Goal: Transaction & Acquisition: Purchase product/service

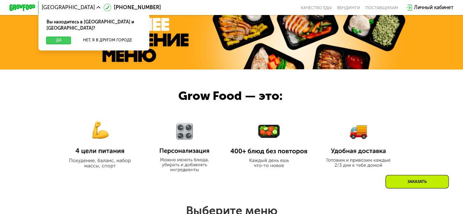
click at [60, 37] on button "Да" at bounding box center [58, 41] width 25 height 8
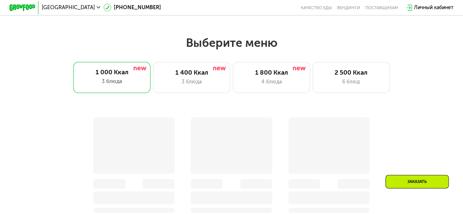
scroll to position [392, 0]
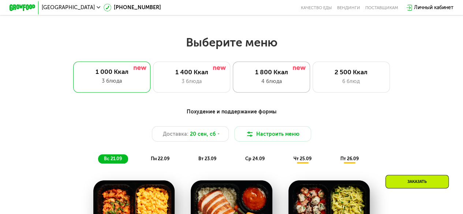
click at [282, 75] on div "1 800 Ккал" at bounding box center [272, 72] width 64 height 8
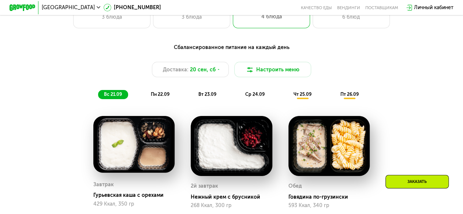
scroll to position [457, 0]
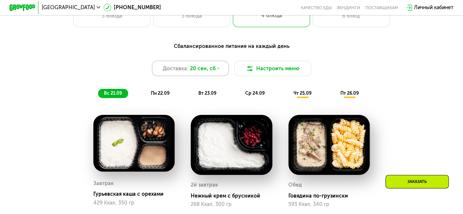
click at [212, 68] on span "20 сен, сб" at bounding box center [203, 69] width 26 height 8
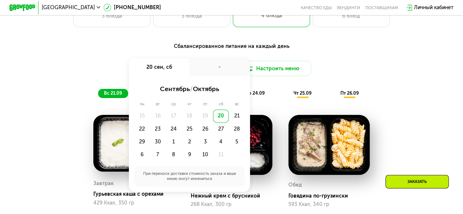
click at [212, 68] on div "-" at bounding box center [219, 67] width 60 height 18
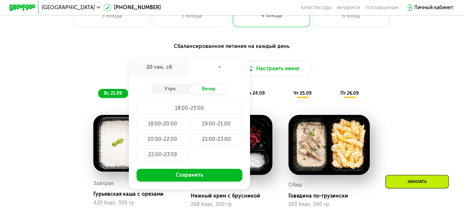
click at [100, 76] on div "Доставка: 20 сен, сб 20 сен, сб - Утро Вечер 18:00-23:00 18:00-20:00 19:00-21:0…" at bounding box center [231, 68] width 381 height 15
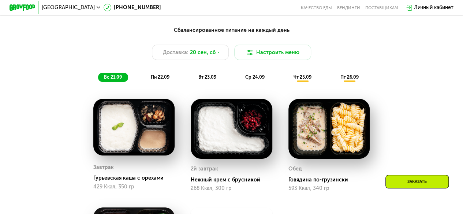
scroll to position [473, 0]
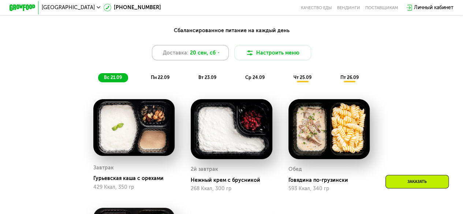
click at [211, 57] on span "20 сен, сб" at bounding box center [203, 53] width 26 height 8
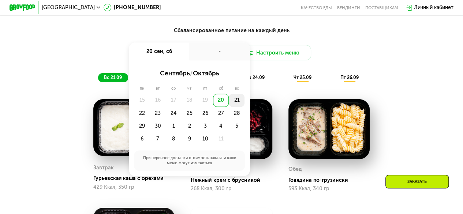
click at [240, 106] on div "21" at bounding box center [237, 100] width 16 height 13
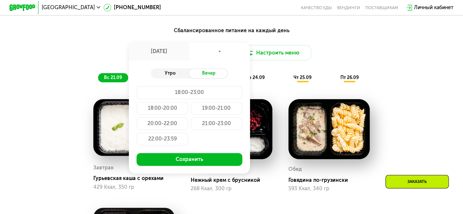
click at [168, 78] on div "Утро" at bounding box center [170, 73] width 38 height 9
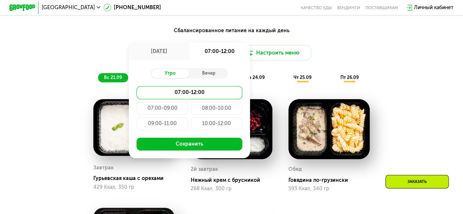
click at [352, 60] on div "Доставка: 21 сен, вс 21 сен, вс 07:00-12:00 Утро Вечер 07:00-12:00 07:00-09:00 …" at bounding box center [231, 52] width 381 height 15
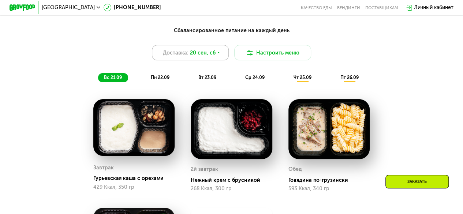
click at [210, 56] on span "20 сен, сб" at bounding box center [203, 53] width 26 height 8
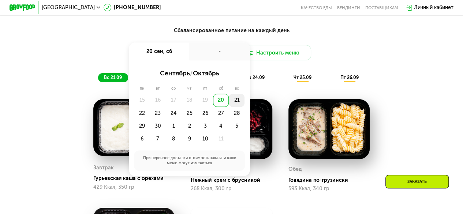
click at [239, 105] on div "21" at bounding box center [237, 100] width 16 height 13
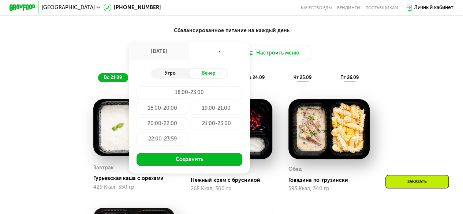
click at [169, 78] on div "Утро" at bounding box center [170, 73] width 38 height 9
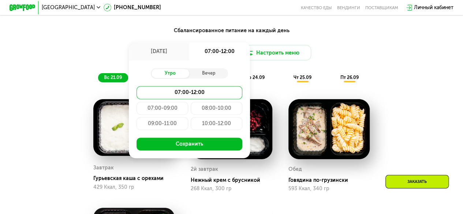
click at [357, 56] on div "Доставка: 21 сен, вс 21 сен, вс 07:00-12:00 Утро Вечер 07:00-12:00 07:00-09:00 …" at bounding box center [231, 52] width 381 height 15
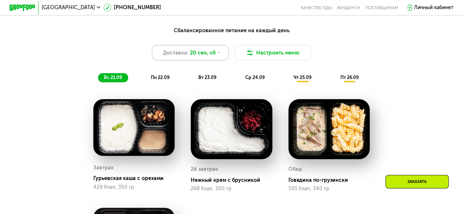
click at [218, 55] on icon at bounding box center [219, 53] width 4 height 4
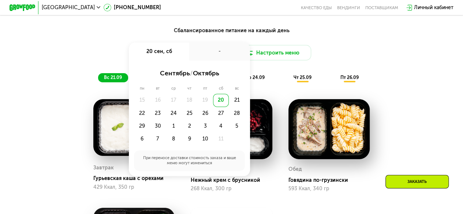
click at [220, 107] on div "20" at bounding box center [221, 100] width 16 height 13
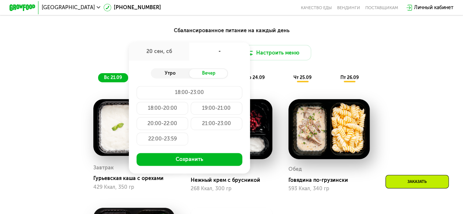
click at [179, 78] on div "Утро" at bounding box center [170, 73] width 38 height 9
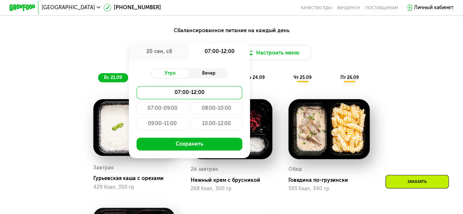
click at [208, 75] on div "Вечер" at bounding box center [208, 73] width 38 height 9
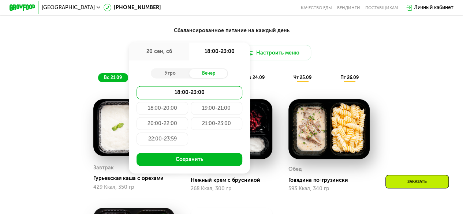
click at [333, 69] on div "Сбалансированное питание на каждый день Доставка: 20 сен, сб 20 сен, сб 18:00-2…" at bounding box center [231, 55] width 381 height 56
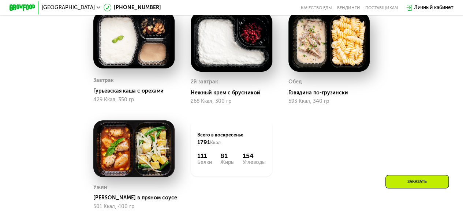
scroll to position [432, 0]
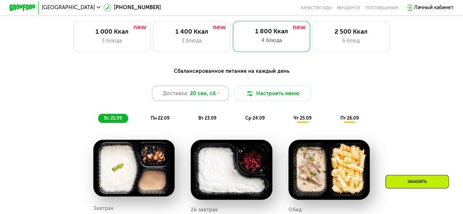
click at [211, 95] on span "20 сен, сб" at bounding box center [203, 94] width 26 height 8
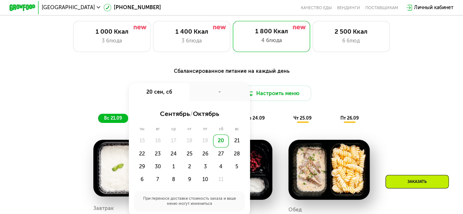
click at [219, 144] on div "20" at bounding box center [221, 140] width 16 height 13
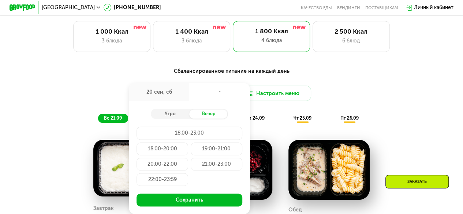
click at [194, 136] on div "18:00-23:00" at bounding box center [189, 133] width 105 height 13
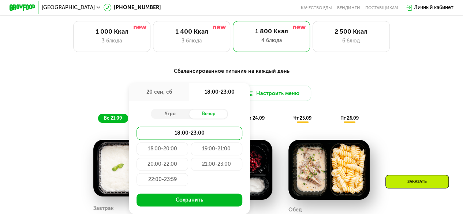
click at [181, 155] on div "18:00-20:00" at bounding box center [163, 148] width 52 height 13
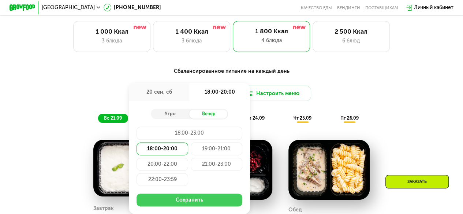
click at [187, 203] on button "Сохранить" at bounding box center [189, 200] width 105 height 13
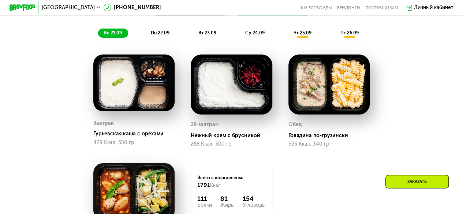
scroll to position [478, 0]
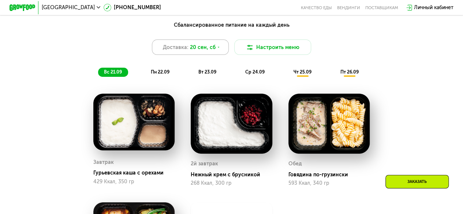
click at [217, 49] on icon at bounding box center [219, 47] width 4 height 4
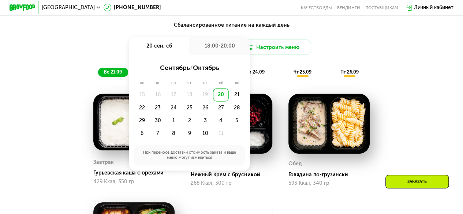
click at [222, 94] on div "20" at bounding box center [221, 94] width 16 height 13
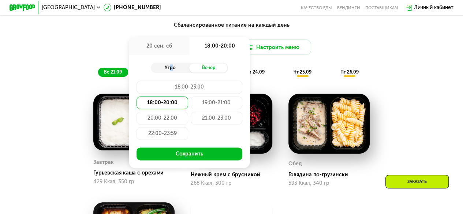
drag, startPoint x: 166, startPoint y: 65, endPoint x: 168, endPoint y: 69, distance: 5.1
click at [168, 69] on div "Утро Вечер 18:00-23:00 18:00-20:00 19:00-21:00 20:00-22:00 21:00-23:00 22:00-23…" at bounding box center [189, 111] width 121 height 113
click at [168, 69] on div "Утро" at bounding box center [170, 67] width 38 height 9
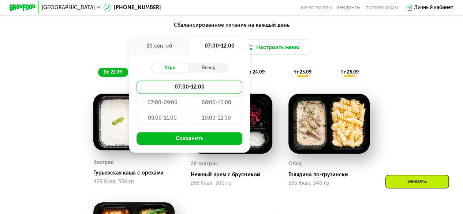
click at [201, 119] on div "10:00-12:00" at bounding box center [217, 118] width 52 height 13
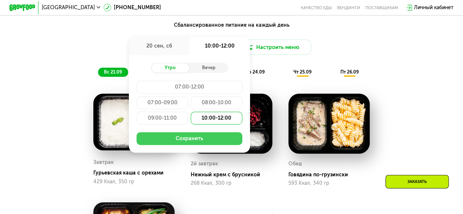
click at [200, 142] on button "Сохранить" at bounding box center [189, 138] width 105 height 13
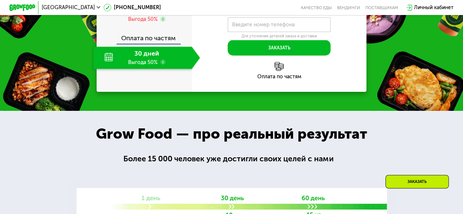
scroll to position [822, 0]
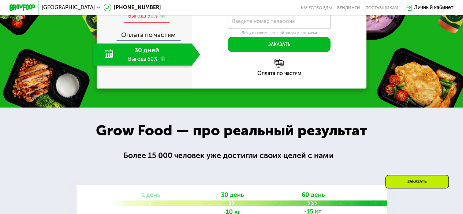
click at [138, 11] on span "6 дней" at bounding box center [146, 7] width 21 height 8
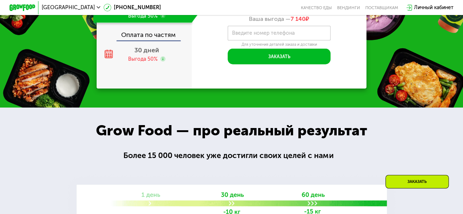
click at [161, 18] on use at bounding box center [162, 15] width 5 height 5
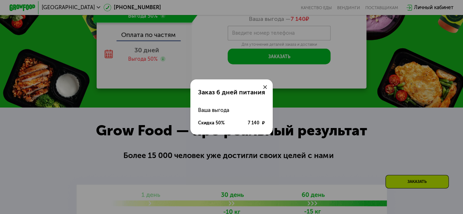
click at [264, 85] on icon at bounding box center [265, 87] width 4 height 4
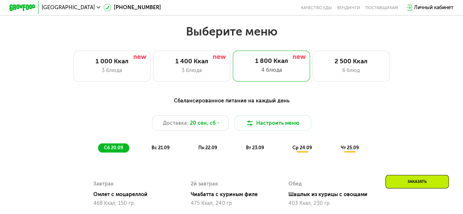
scroll to position [402, 0]
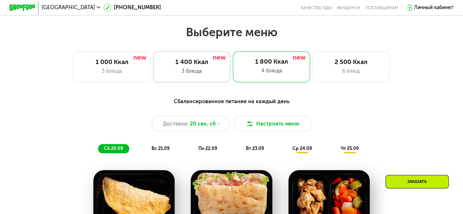
click at [220, 75] on div "3 блюда" at bounding box center [192, 71] width 64 height 8
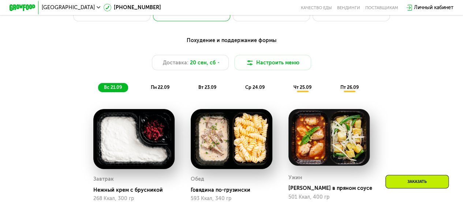
scroll to position [340, 0]
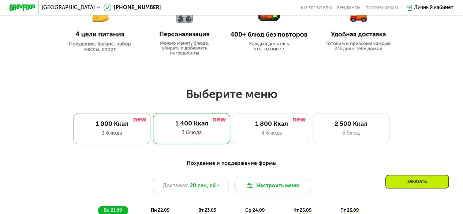
click at [126, 128] on div "1 000 Ккал" at bounding box center [112, 124] width 64 height 8
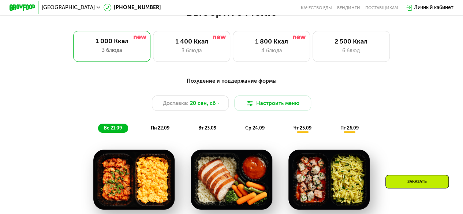
scroll to position [419, 0]
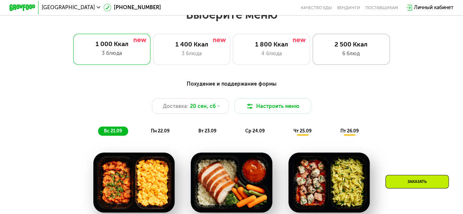
click at [330, 58] on div "6 блюд" at bounding box center [351, 54] width 64 height 8
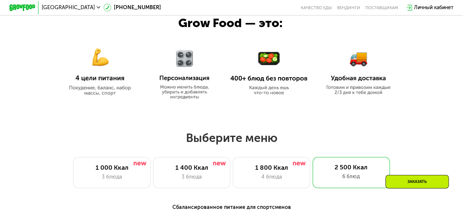
scroll to position [292, 0]
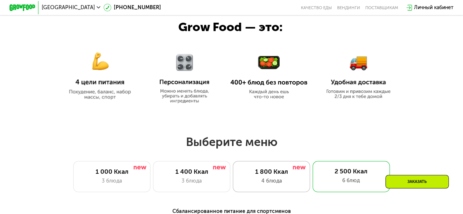
click at [257, 165] on div "1 800 Ккал 4 блюда" at bounding box center [271, 176] width 77 height 31
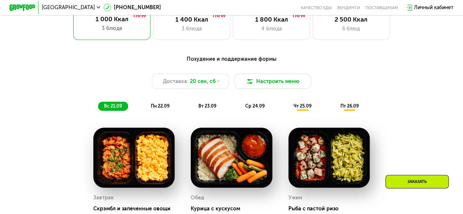
scroll to position [445, 0]
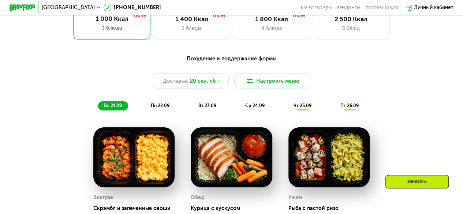
click at [163, 108] on span "пн 22.09" at bounding box center [160, 105] width 19 height 5
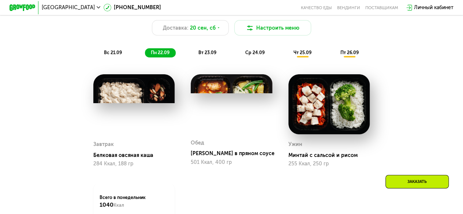
scroll to position [499, 0]
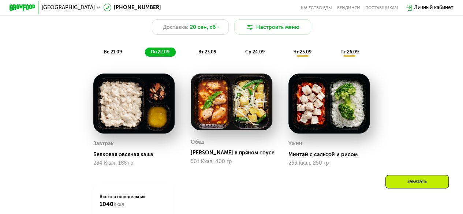
click at [206, 57] on div "вт 23.09" at bounding box center [208, 52] width 30 height 9
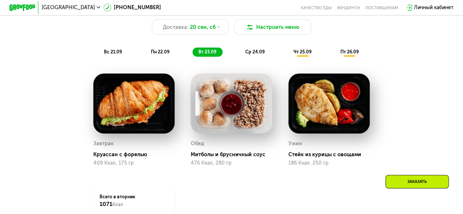
click at [159, 55] on span "пн 22.09" at bounding box center [160, 51] width 19 height 5
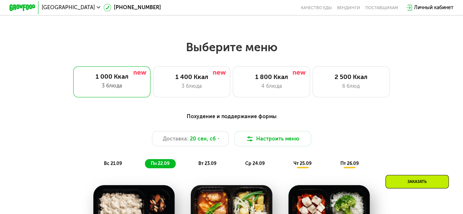
scroll to position [386, 0]
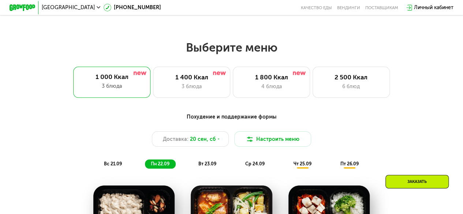
click at [252, 68] on div "Выберите меню 1 000 Ккал 3 блюда 1 400 Ккал 3 блюда 1 800 Ккал 4 блюда 2 500 Кк…" at bounding box center [231, 68] width 463 height 57
click at [252, 71] on div "1 800 Ккал 4 блюда" at bounding box center [271, 82] width 77 height 31
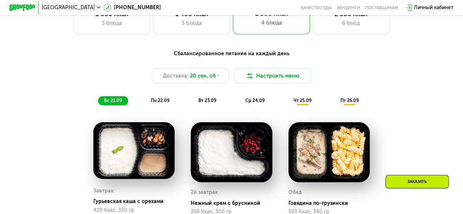
scroll to position [449, 0]
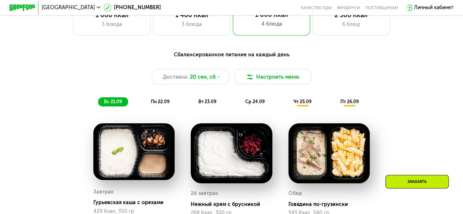
click at [256, 104] on span "ср 24.09" at bounding box center [254, 101] width 19 height 5
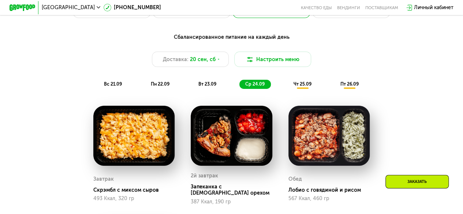
scroll to position [464, 0]
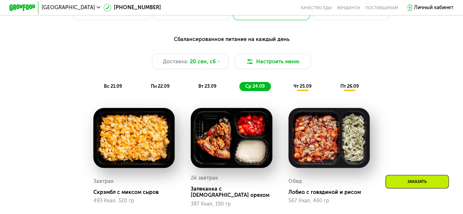
click at [312, 91] on div "чт 25.09" at bounding box center [303, 86] width 30 height 9
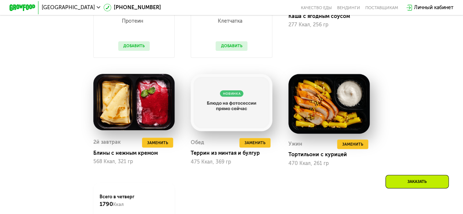
scroll to position [611, 0]
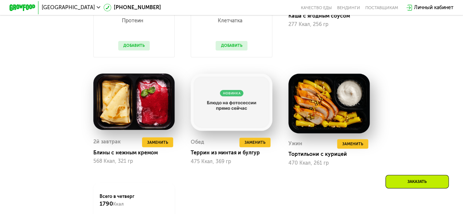
click at [417, 92] on div "Сбалансированное питание на каждый день Доставка: [DATE] Настроить меню вс 21.0…" at bounding box center [231, 74] width 396 height 381
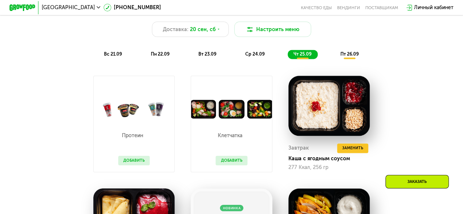
scroll to position [468, 0]
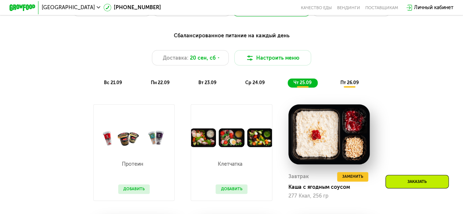
click at [346, 85] on span "пт 26.09" at bounding box center [349, 82] width 18 height 5
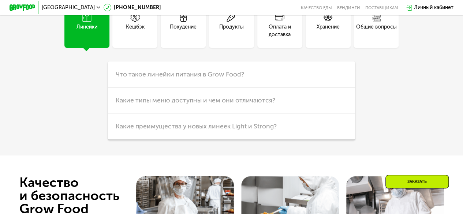
scroll to position [1863, 0]
click at [274, 37] on div "Оплата и доставка" at bounding box center [280, 30] width 45 height 15
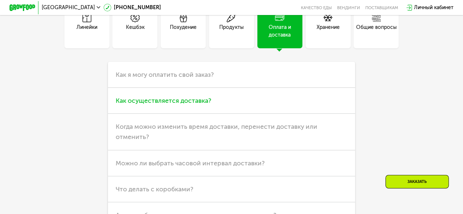
click at [188, 105] on span "Как осуществляется доставка?" at bounding box center [164, 101] width 96 height 8
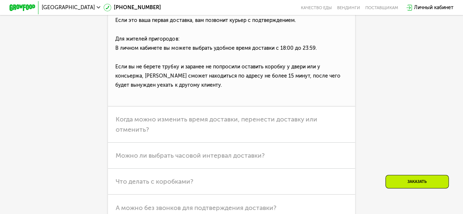
scroll to position [2012, 0]
click at [244, 142] on h3 "Когда можно изменить время доставки, перенести доставку или отменить?" at bounding box center [231, 124] width 247 height 36
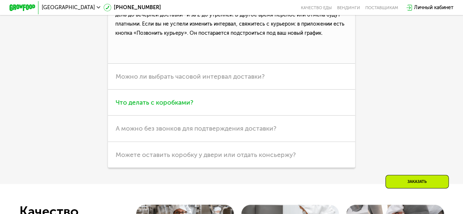
scroll to position [2030, 0]
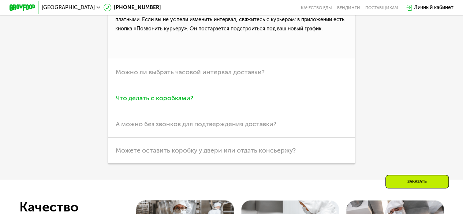
click at [234, 158] on h3 "Можете оставить коробку у двери или отдать консьержу?" at bounding box center [231, 151] width 247 height 26
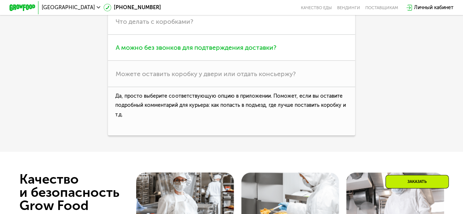
click at [248, 61] on h3 "А можно без звонков для подтверждения доставки?" at bounding box center [231, 48] width 247 height 26
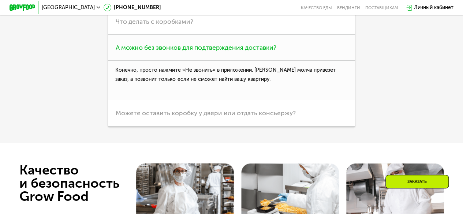
scroll to position [1986, 0]
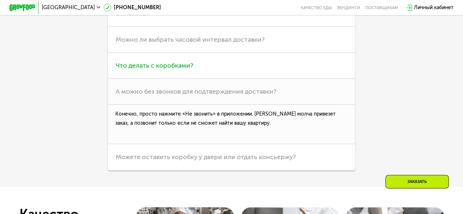
click at [181, 79] on h3 "Что делать с коробками?" at bounding box center [231, 66] width 247 height 26
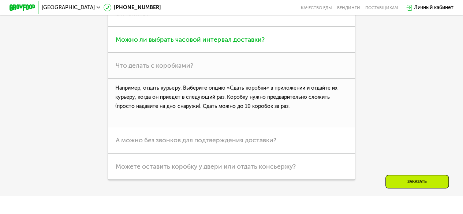
click at [212, 46] on h3 "Можно ли выбрать часовой интервал доставки?" at bounding box center [231, 40] width 247 height 26
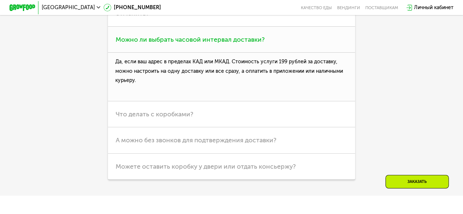
scroll to position [1941, 0]
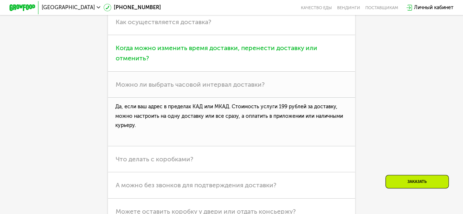
click at [223, 61] on span "Когда можно изменить время доставки, перенести доставку или отменить?" at bounding box center [217, 53] width 202 height 18
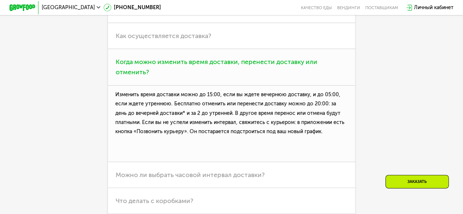
scroll to position [1927, 0]
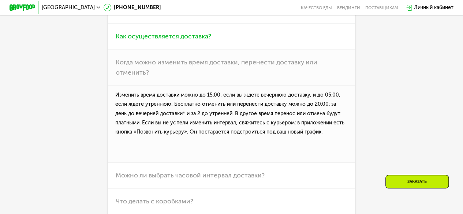
click at [212, 46] on h3 "Как осуществляется доставка?" at bounding box center [231, 36] width 247 height 26
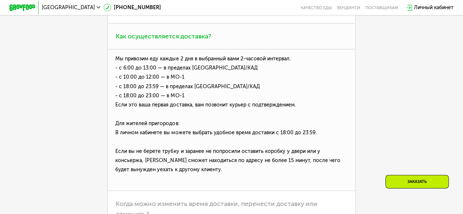
scroll to position [1906, 0]
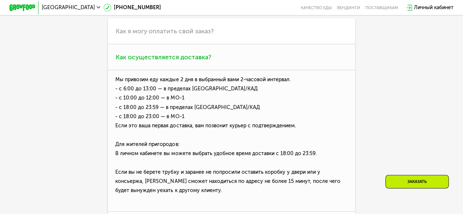
click at [212, 44] on h3 "Как я могу оплатить свой заказ?" at bounding box center [231, 31] width 247 height 26
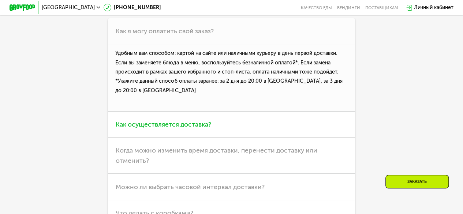
click at [212, 44] on h3 "Как я могу оплатить свой заказ?" at bounding box center [231, 31] width 247 height 26
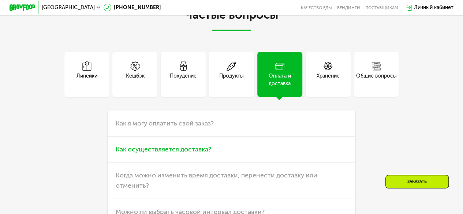
scroll to position [1812, 0]
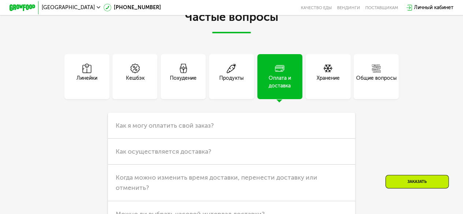
click at [321, 85] on div "Хранение" at bounding box center [328, 81] width 23 height 15
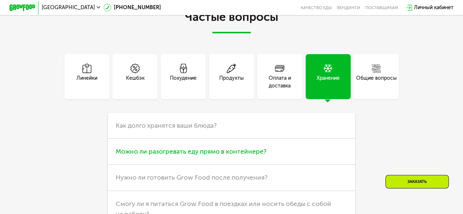
click at [192, 153] on h3 "Можно ли разогревать еду прямо в контейнере?" at bounding box center [231, 152] width 247 height 26
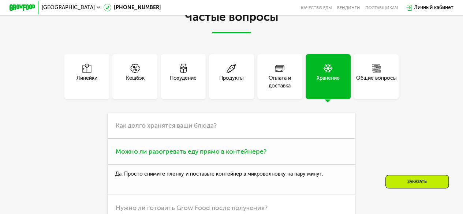
click at [192, 153] on h3 "Можно ли разогревать еду прямо в контейнере?" at bounding box center [231, 152] width 247 height 26
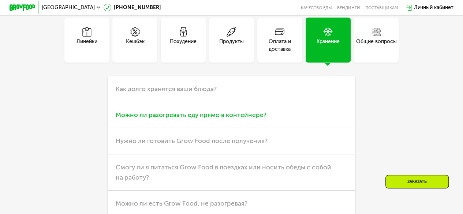
scroll to position [1849, 0]
click at [192, 145] on span "Нужно ли готовить Grow Food после получения?" at bounding box center [192, 141] width 152 height 8
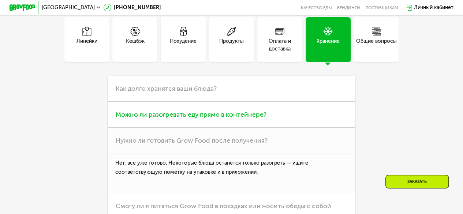
click at [192, 145] on span "Нужно ли готовить Grow Food после получения?" at bounding box center [192, 141] width 152 height 8
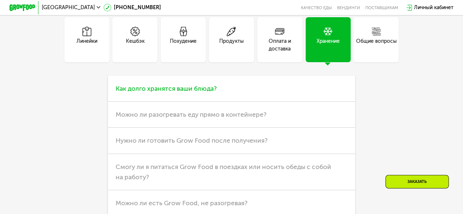
scroll to position [1912, 0]
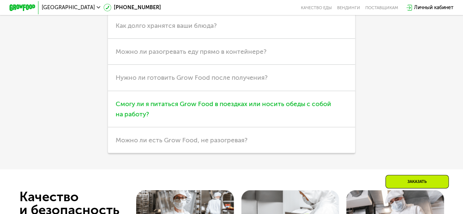
click at [220, 113] on span "Смогу ли я питаться Grow Food в поездках или носить обеды с собой на работу?" at bounding box center [224, 109] width 216 height 18
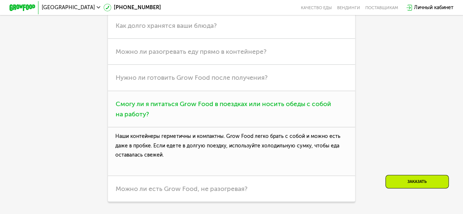
click at [220, 113] on span "Смогу ли я питаться Grow Food в поездках или носить обеды с собой на работу?" at bounding box center [224, 109] width 216 height 18
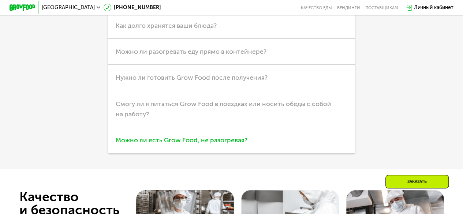
click at [212, 146] on h3 "Можно ли есть Grow Food, не разогревая?" at bounding box center [231, 140] width 247 height 26
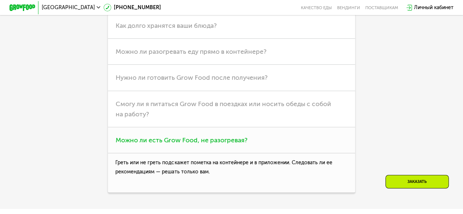
click at [212, 146] on h3 "Можно ли есть Grow Food, не разогревая?" at bounding box center [231, 140] width 247 height 26
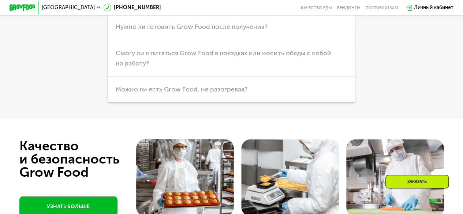
scroll to position [1967, 0]
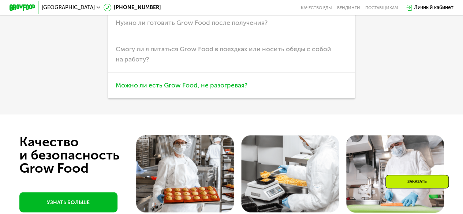
click at [211, 86] on h3 "Можно ли есть Grow Food, не разогревая?" at bounding box center [231, 86] width 247 height 26
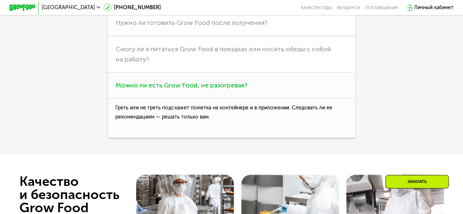
click at [211, 86] on h3 "Можно ли есть Grow Food, не разогревая?" at bounding box center [231, 86] width 247 height 26
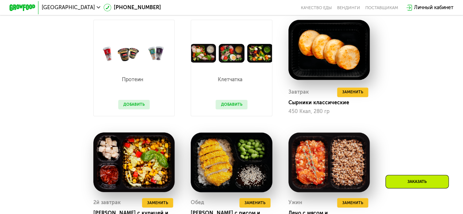
scroll to position [553, 0]
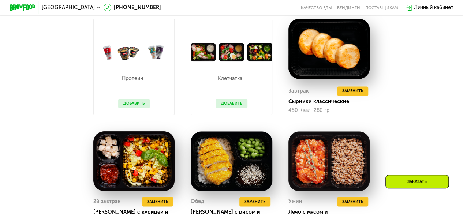
click at [226, 108] on button "Добавить" at bounding box center [232, 104] width 32 height 10
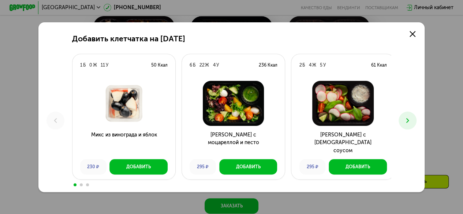
scroll to position [675, 0]
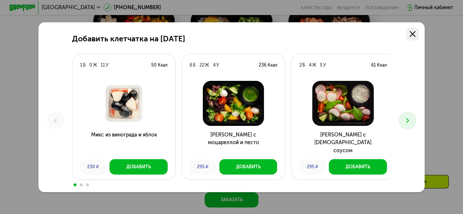
click at [413, 34] on icon at bounding box center [413, 34] width 6 height 6
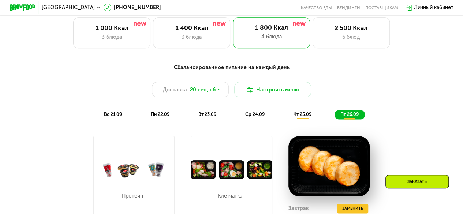
scroll to position [434, 0]
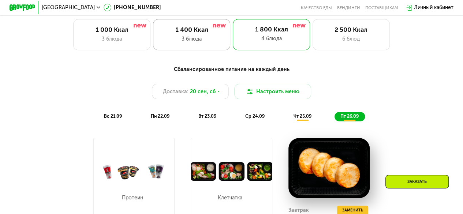
click at [197, 34] on div "1 400 Ккал" at bounding box center [192, 30] width 64 height 8
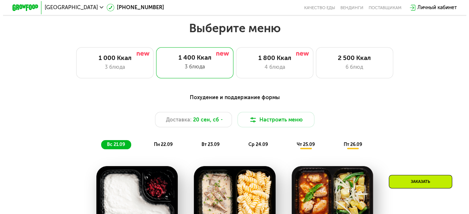
scroll to position [405, 0]
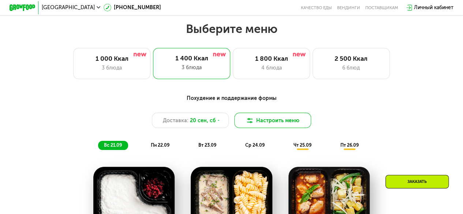
click at [245, 125] on button "Настроить меню" at bounding box center [272, 120] width 77 height 15
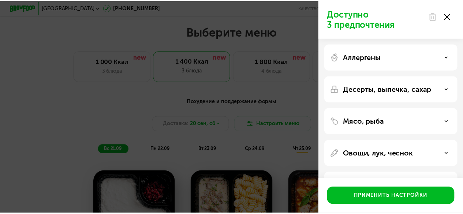
scroll to position [27, 0]
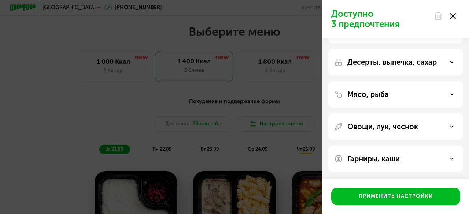
click at [455, 16] on icon at bounding box center [453, 16] width 6 height 6
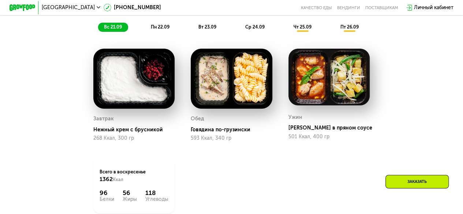
scroll to position [456, 0]
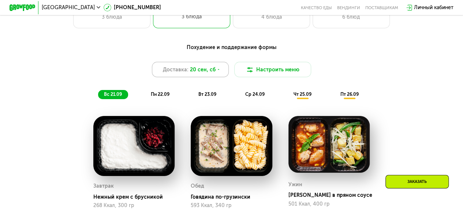
click at [201, 74] on span "20 сен, сб" at bounding box center [203, 70] width 26 height 8
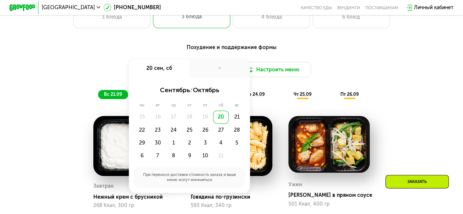
click at [220, 123] on div "20" at bounding box center [221, 117] width 16 height 13
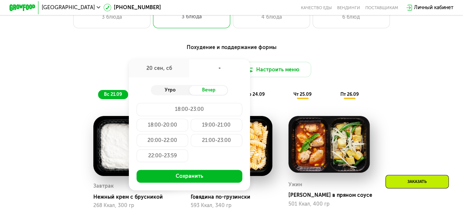
click at [171, 95] on div "Утро" at bounding box center [170, 90] width 38 height 9
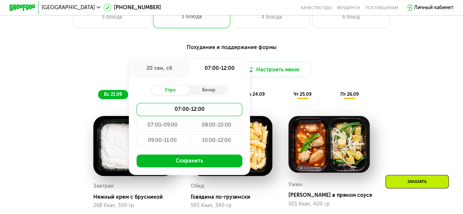
click at [214, 142] on div "10:00-12:00" at bounding box center [217, 140] width 52 height 13
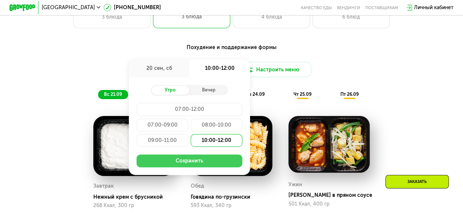
click at [192, 167] on button "Сохранить" at bounding box center [189, 161] width 105 height 13
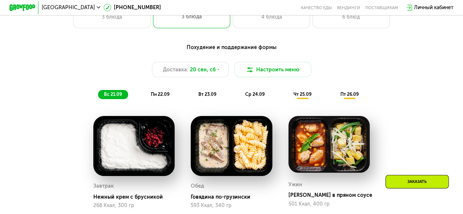
scroll to position [452, 0]
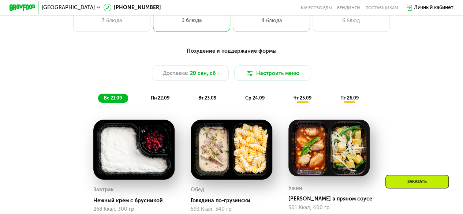
click at [250, 25] on div "4 блюда" at bounding box center [272, 21] width 64 height 8
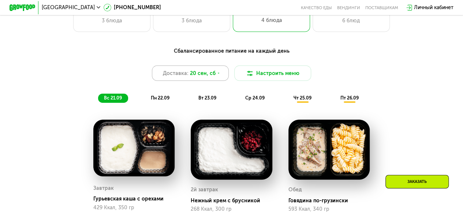
click at [212, 81] on div "Доставка: [DATE]" at bounding box center [190, 73] width 77 height 15
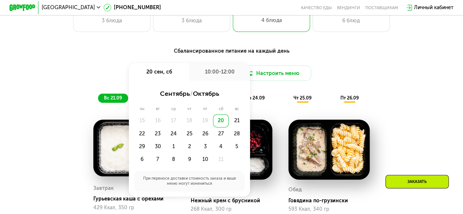
click at [221, 125] on div "20" at bounding box center [221, 120] width 16 height 13
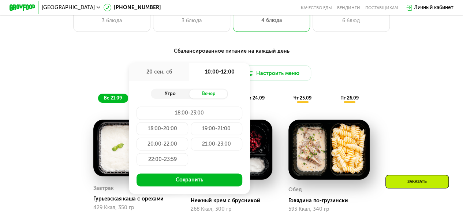
click at [179, 98] on div "Утро" at bounding box center [170, 93] width 38 height 9
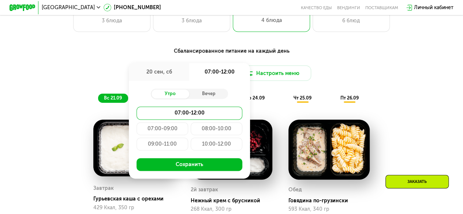
click at [166, 135] on div "07:00-09:00" at bounding box center [163, 128] width 52 height 13
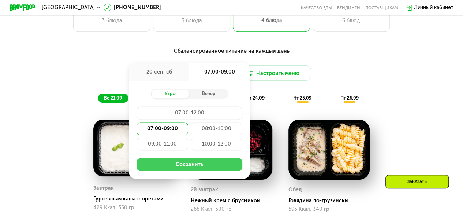
click at [184, 166] on button "Сохранить" at bounding box center [189, 164] width 105 height 13
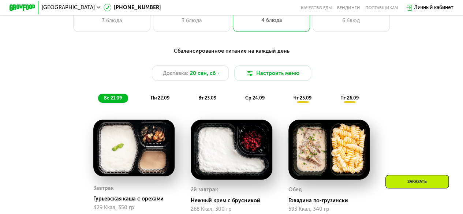
scroll to position [414, 0]
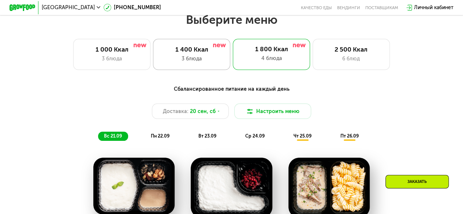
click at [193, 63] on div "3 блюда" at bounding box center [192, 59] width 64 height 8
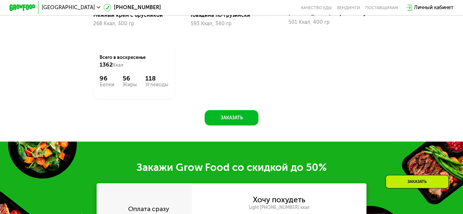
scroll to position [764, 0]
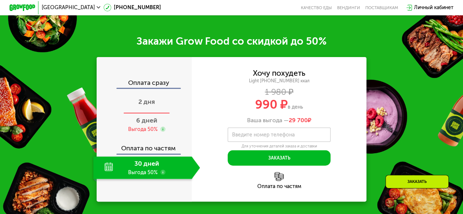
click at [154, 105] on div "2 дня" at bounding box center [146, 102] width 107 height 22
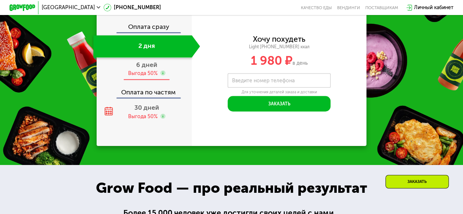
click at [139, 69] on span "6 дней" at bounding box center [146, 65] width 21 height 8
